Goal: Communication & Community: Answer question/provide support

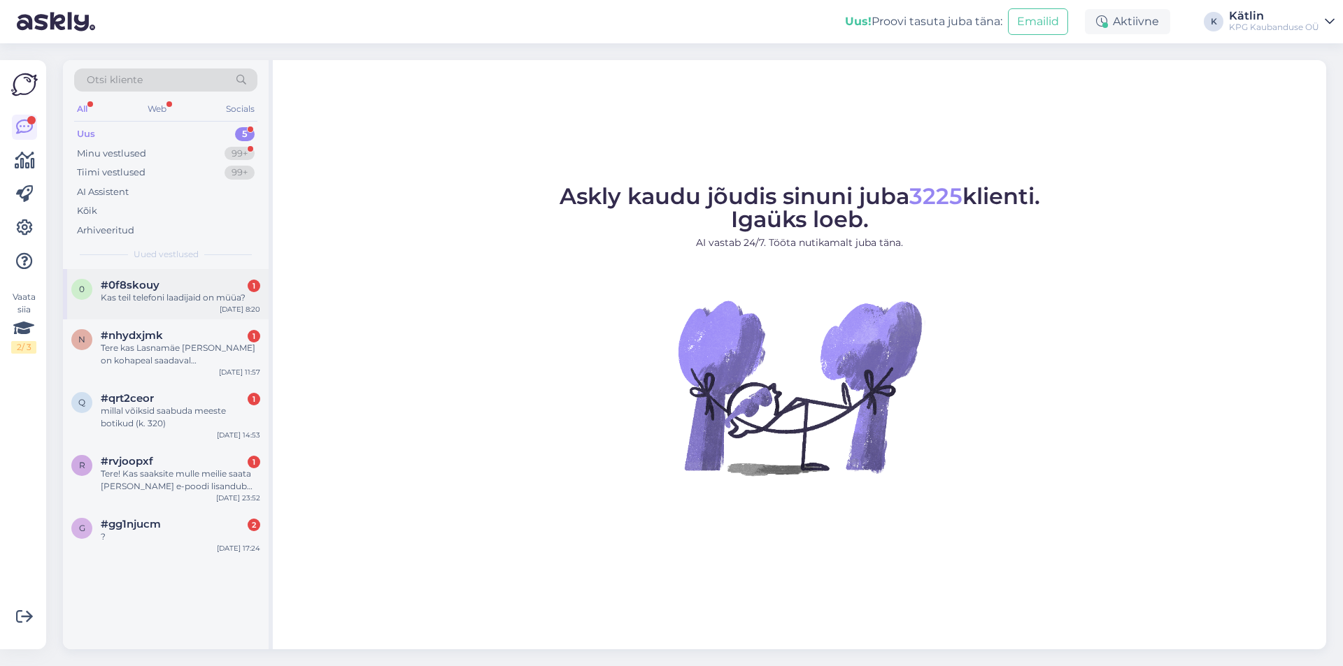
click at [206, 302] on div "Kas teil telefoni laadijaid on müüa?" at bounding box center [180, 298] width 159 height 13
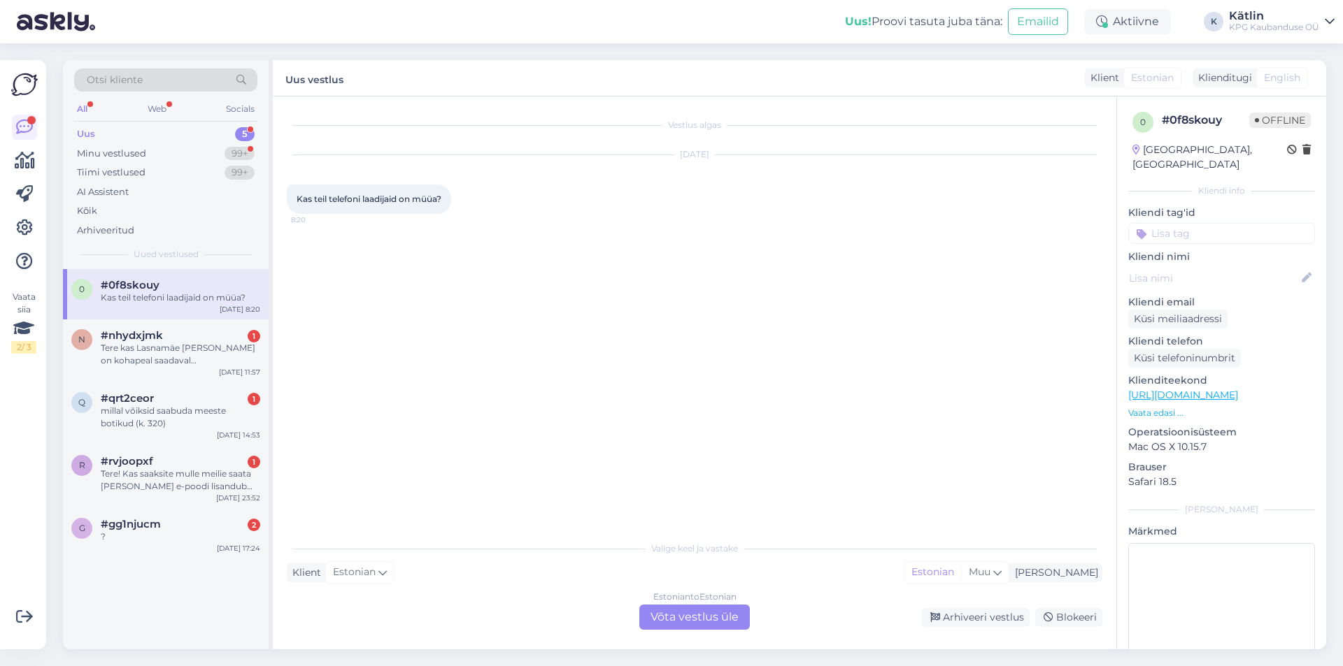
click at [694, 615] on div "Estonian to Estonian Võta vestlus üle" at bounding box center [694, 617] width 110 height 25
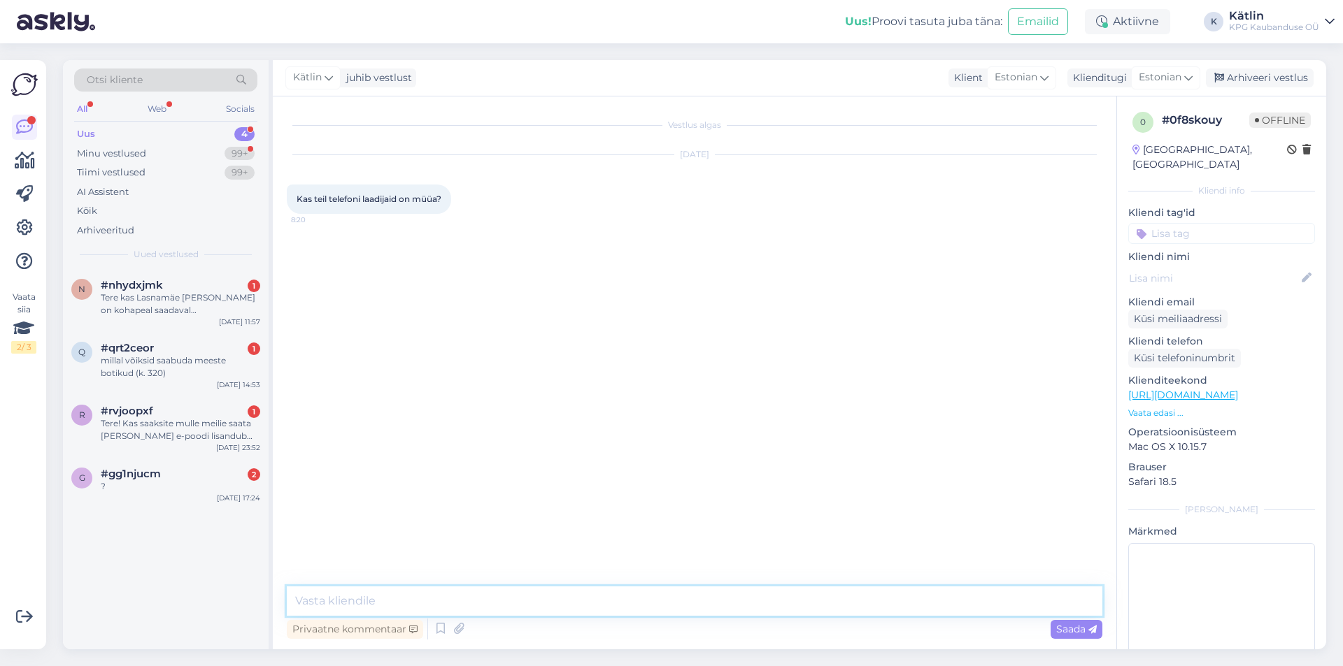
click at [578, 607] on textarea at bounding box center [694, 601] width 815 height 29
type textarea "Tere! Jah, on valikus olemas."
paste textarea "[URL][DOMAIN_NAME]"
type textarea "[URL][DOMAIN_NAME]"
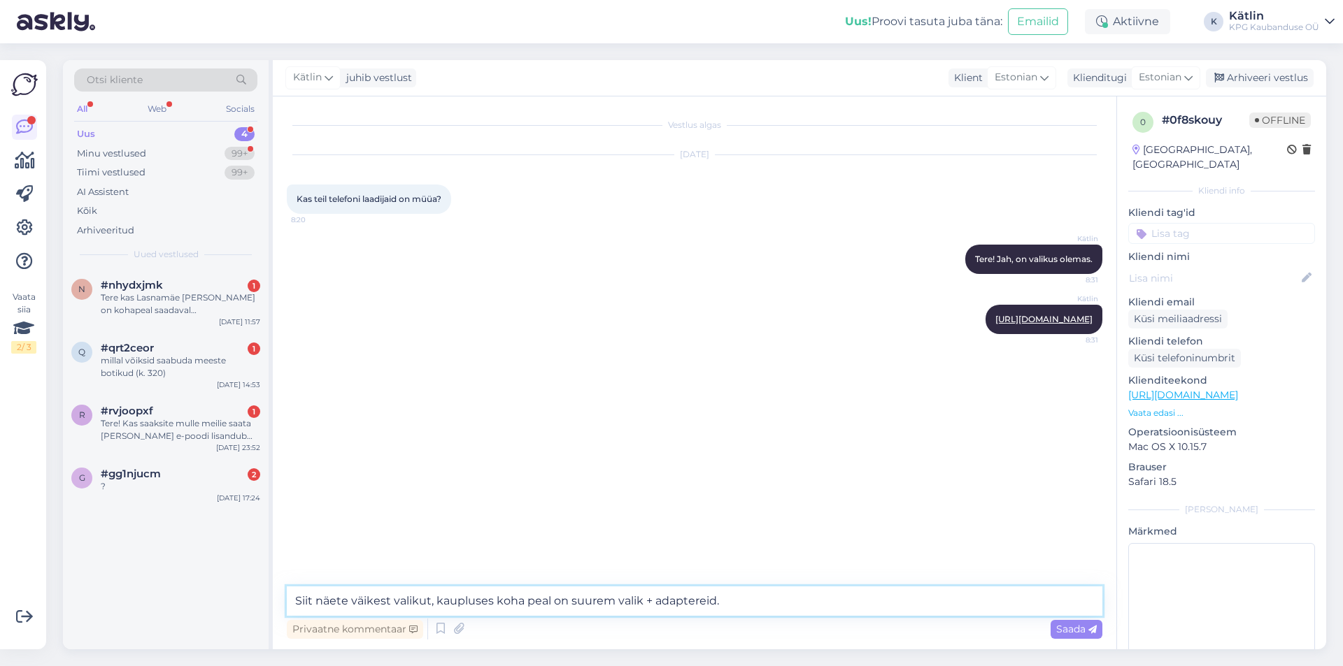
type textarea "Siit näete väikest valikut, kaupluses koha peal on suurem valik + adaptereid."
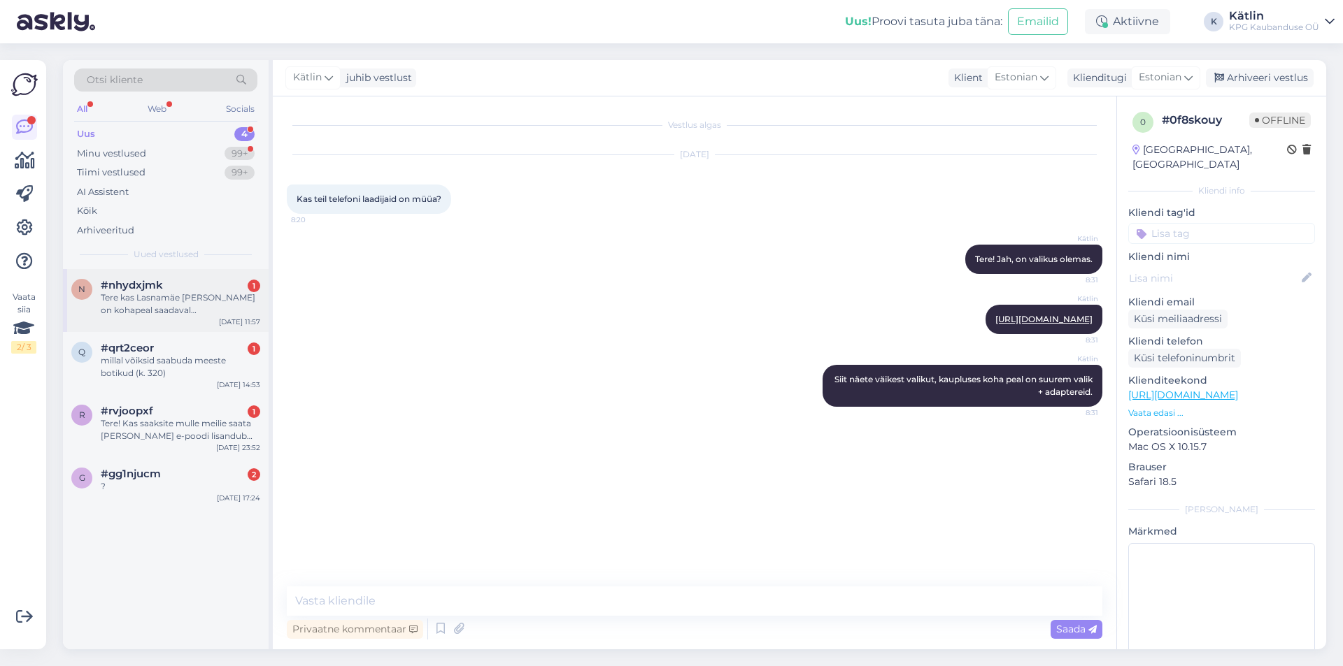
click at [183, 294] on div "Tere kas Lasnamäe [PERSON_NAME] on kohapeal saadaval juukseairgendaja mis Teil …" at bounding box center [180, 304] width 159 height 25
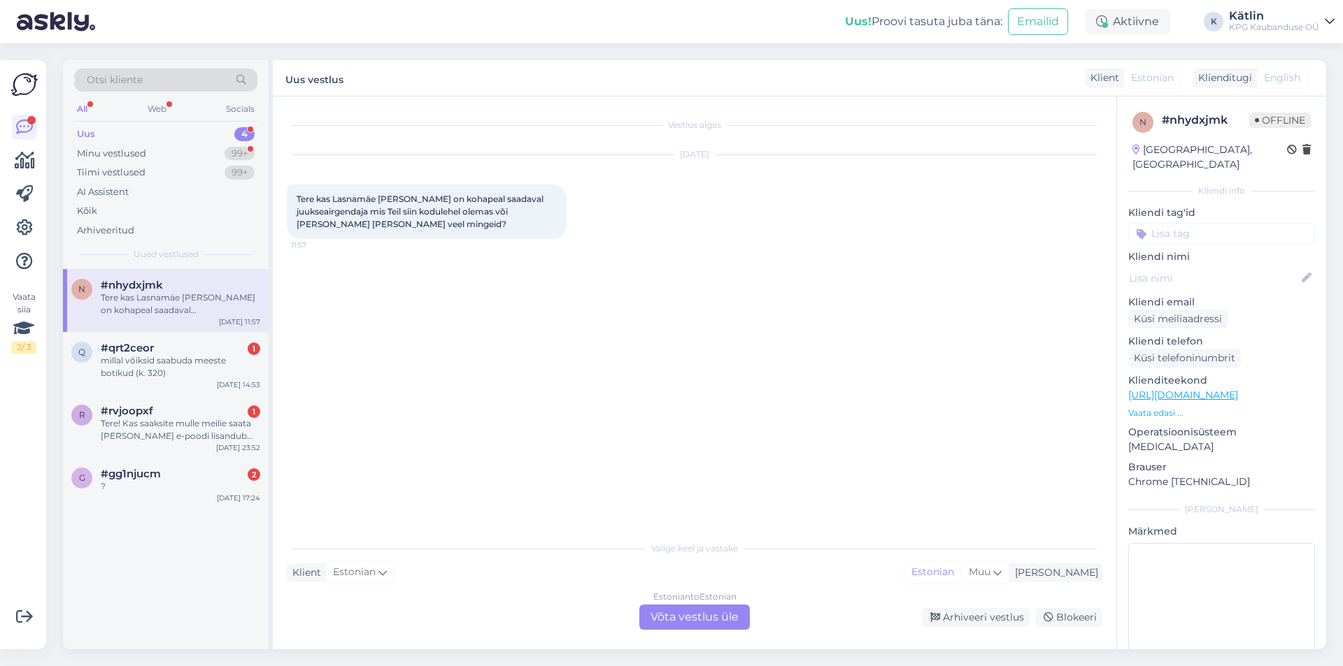
click at [718, 622] on div "Estonian to Estonian Võta vestlus üle" at bounding box center [694, 617] width 110 height 25
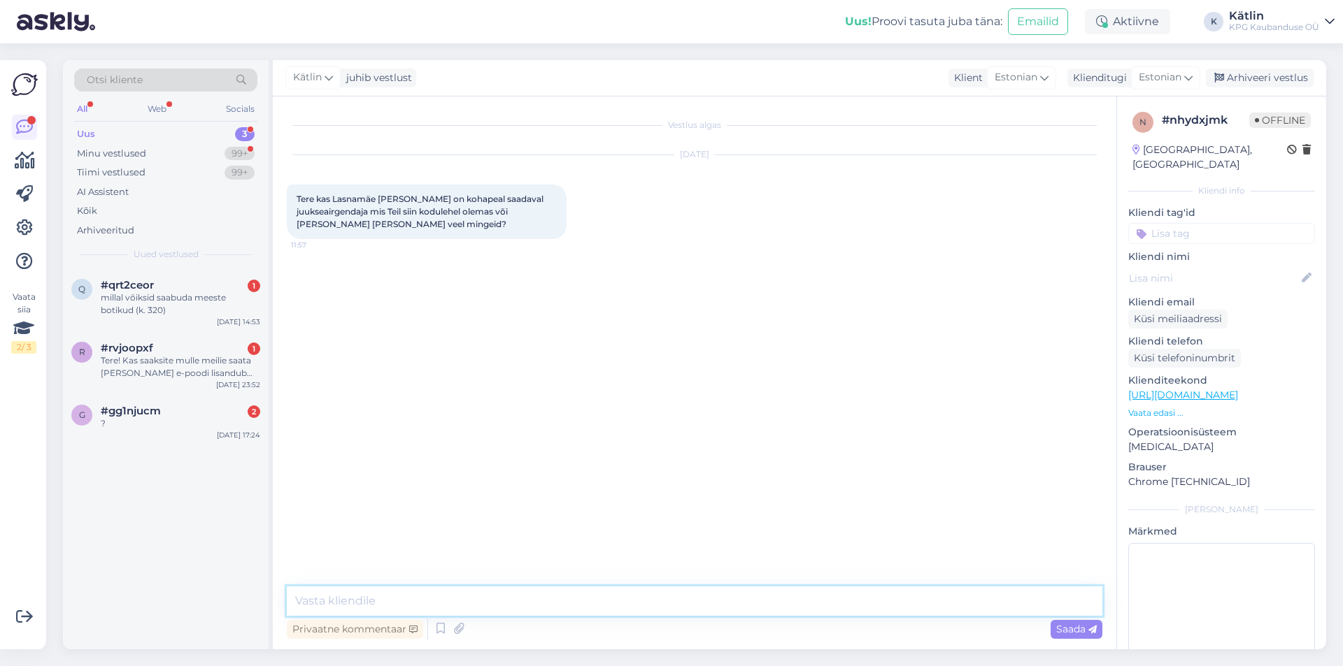
click at [450, 598] on textarea at bounding box center [694, 601] width 815 height 29
type textarea "Tere! Juuksesirgendajaid on [PERSON_NAME] erinevat varianti, need kõik peaksid …"
